Goal: Information Seeking & Learning: Learn about a topic

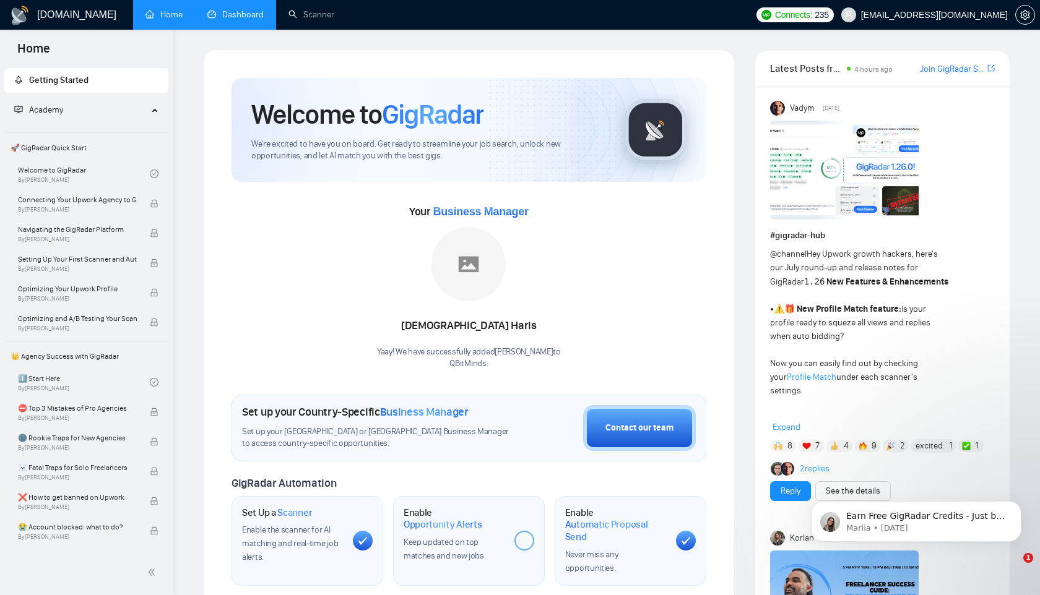
click at [221, 14] on link "Dashboard" at bounding box center [235, 14] width 56 height 11
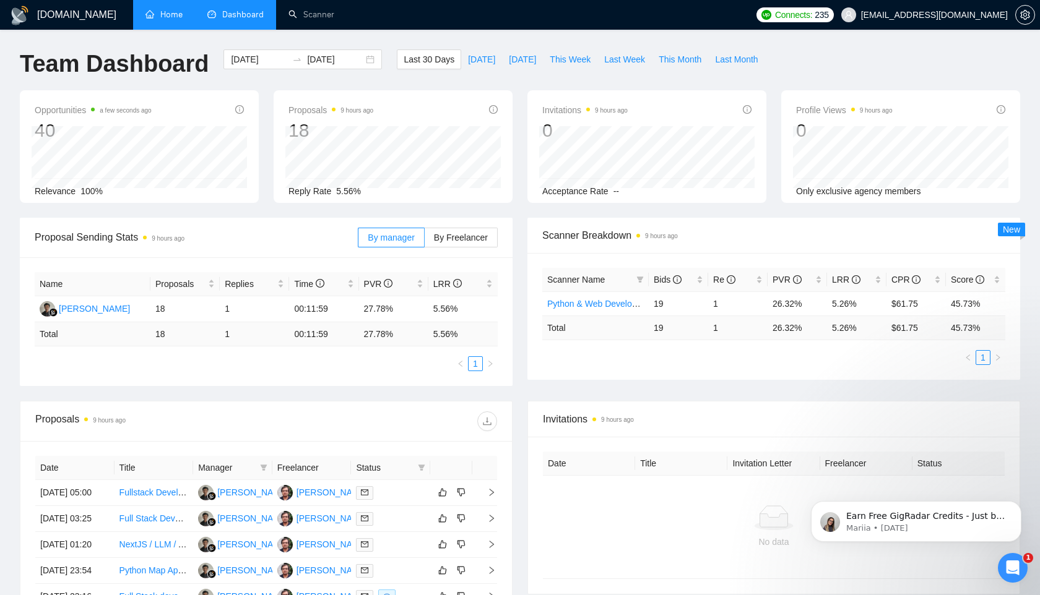
click at [175, 15] on link "Home" at bounding box center [163, 14] width 37 height 11
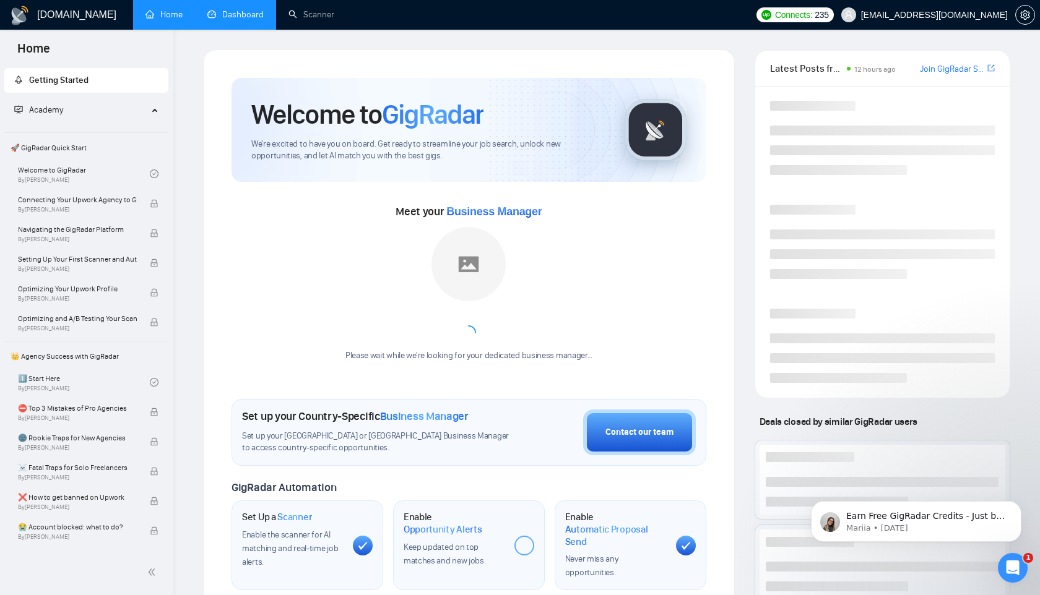
click at [231, 15] on link "Dashboard" at bounding box center [235, 14] width 56 height 11
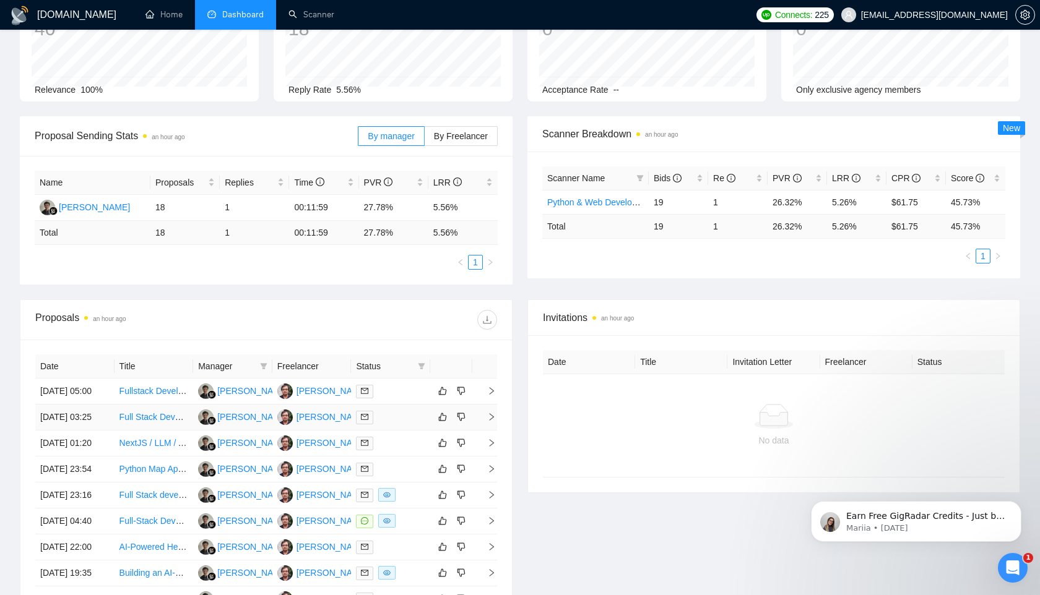
scroll to position [162, 0]
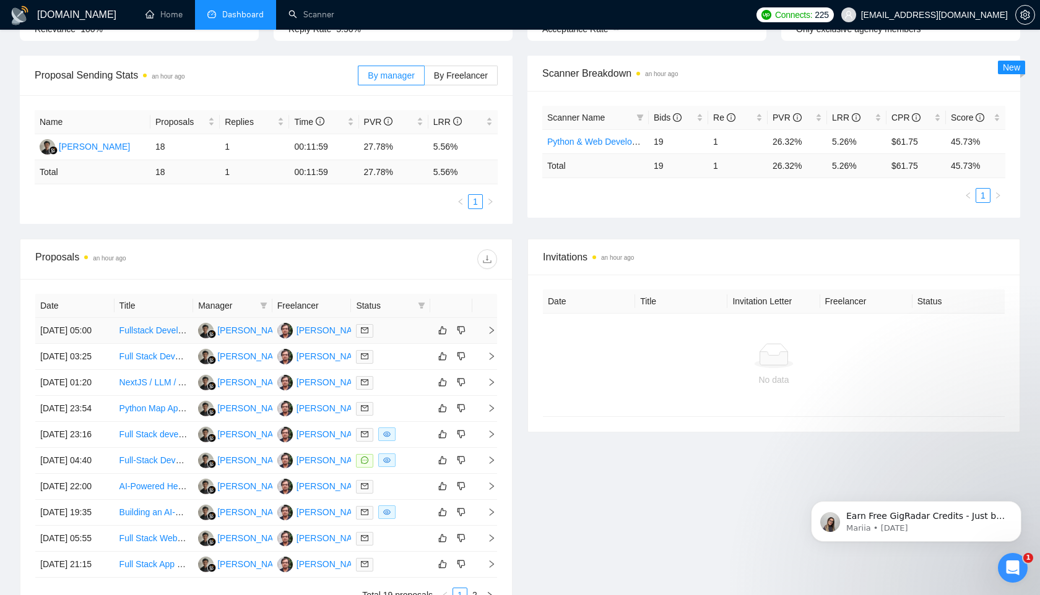
click at [151, 335] on link "Fullstack Developer for Price Calculator" at bounding box center [195, 330] width 152 height 10
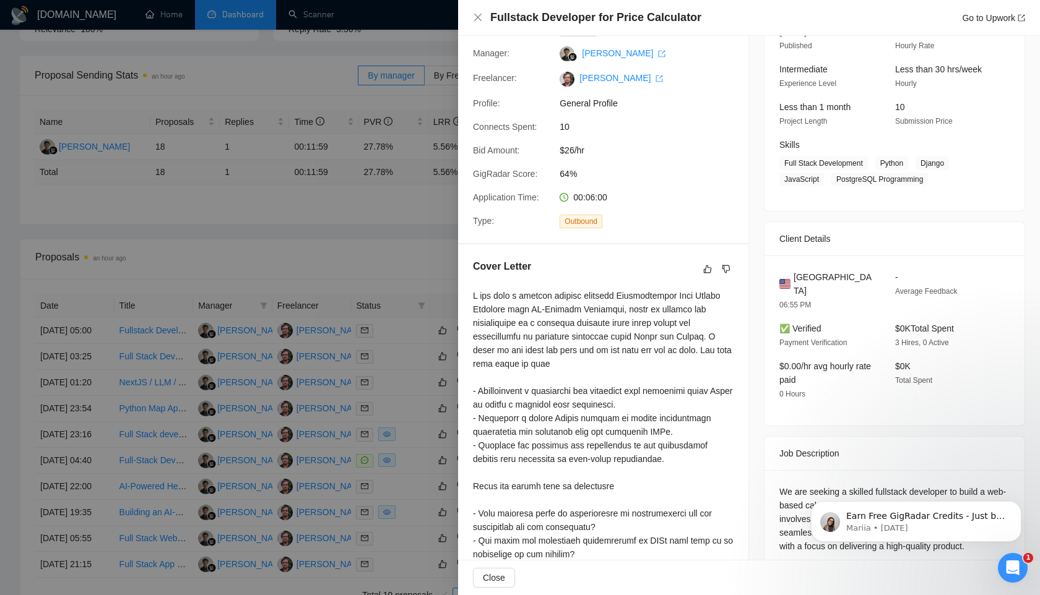
scroll to position [204, 0]
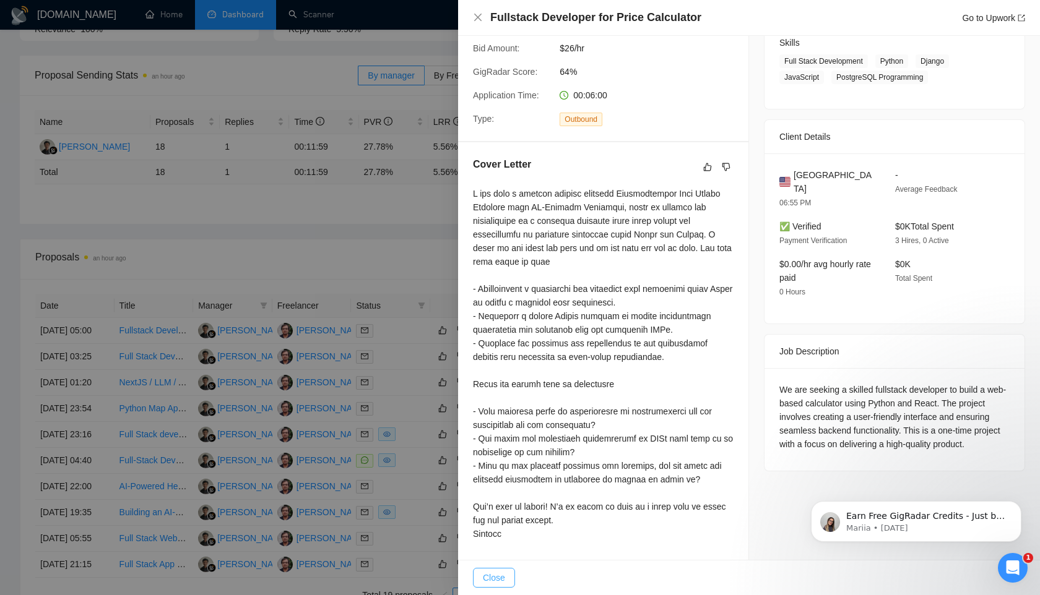
click at [489, 581] on span "Close" at bounding box center [494, 578] width 22 height 14
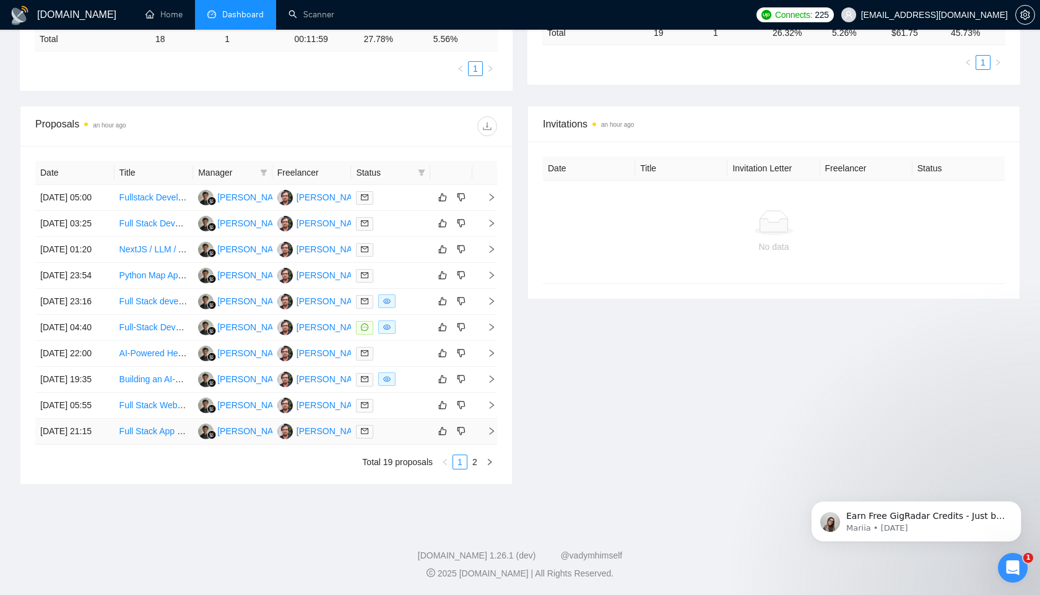
scroll to position [0, 0]
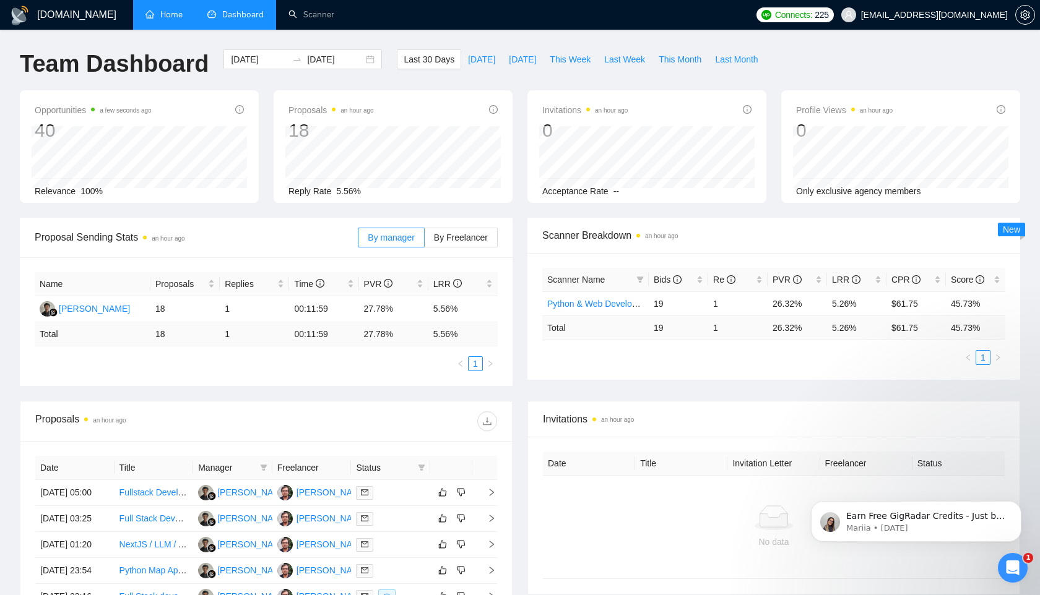
click at [165, 20] on link "Home" at bounding box center [163, 14] width 37 height 11
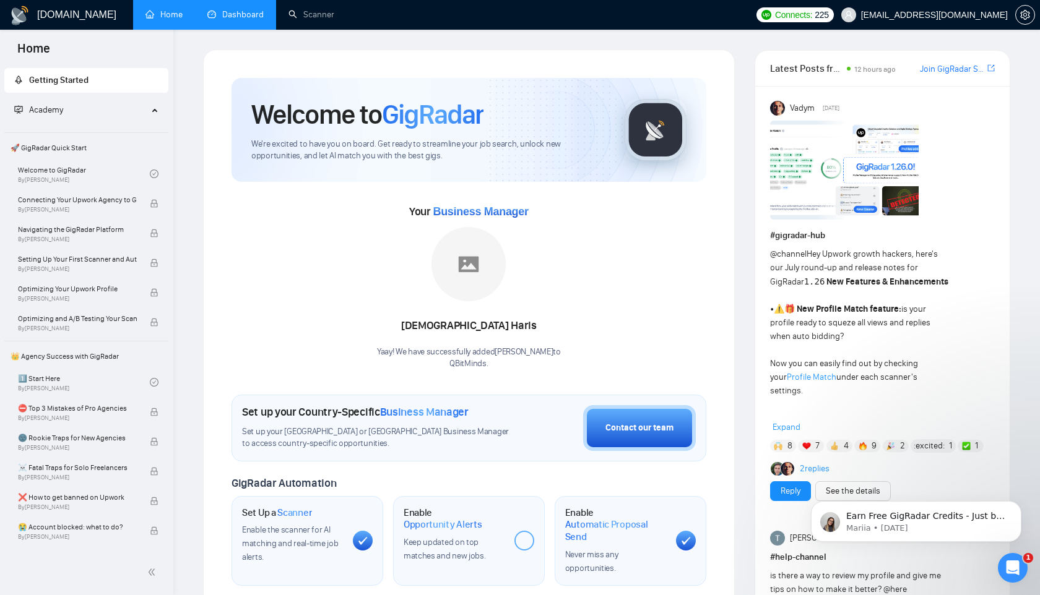
click at [234, 20] on link "Dashboard" at bounding box center [235, 14] width 56 height 11
